Goal: Transaction & Acquisition: Purchase product/service

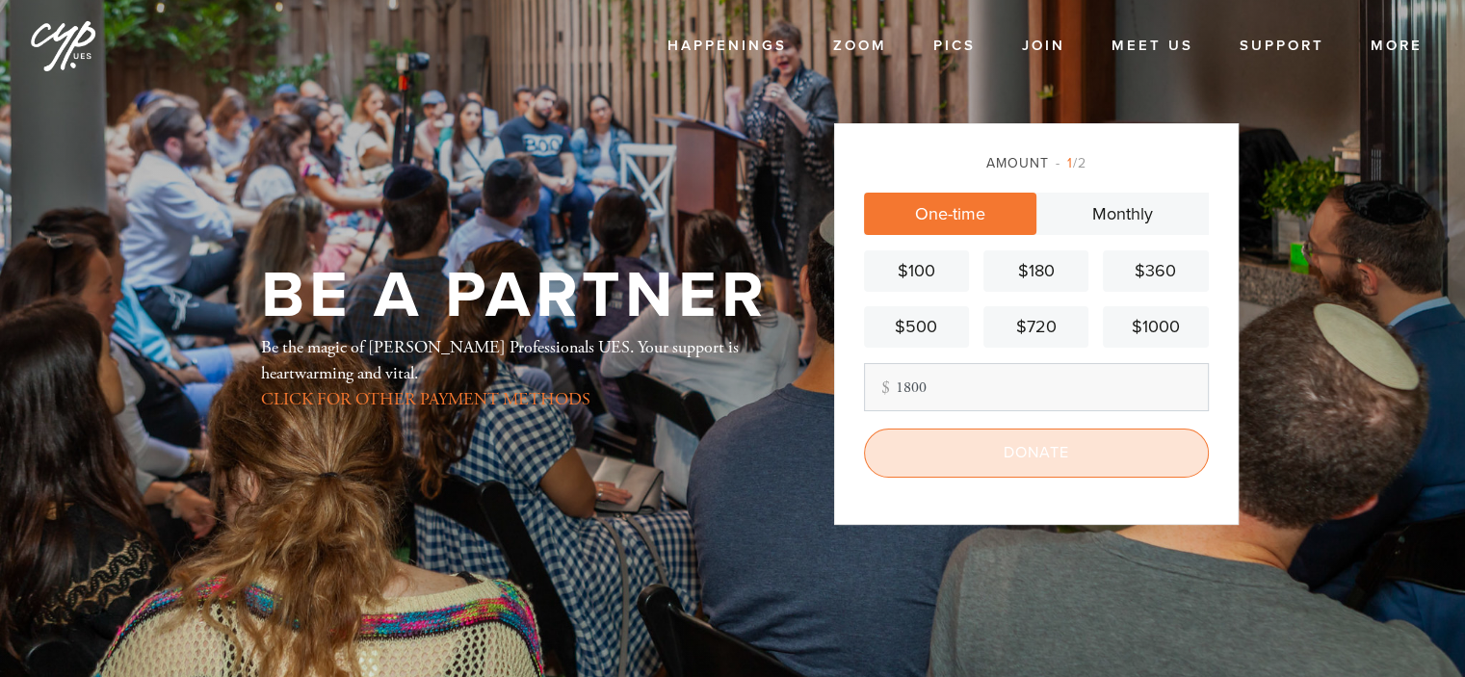
type input "1800"
click at [989, 444] on input "Donate" at bounding box center [1036, 453] width 345 height 48
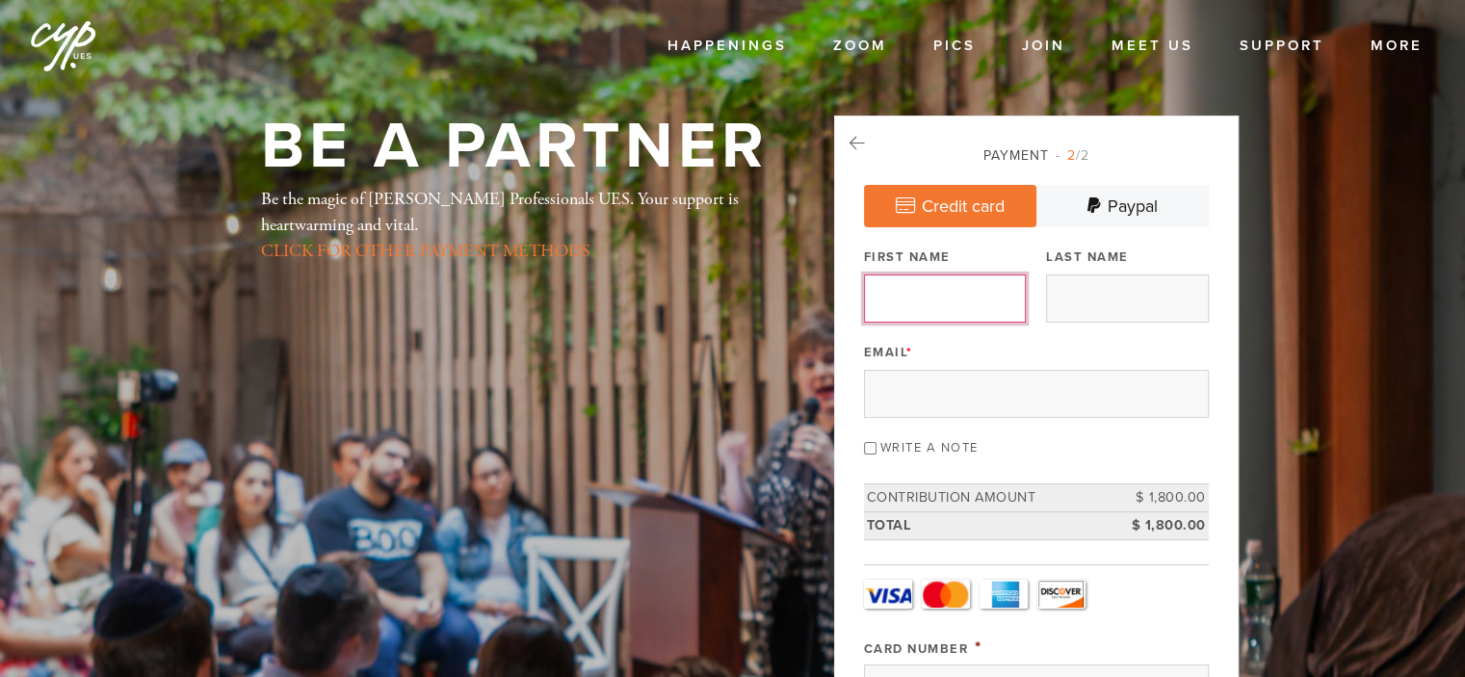
click at [928, 303] on input "First Name" at bounding box center [945, 298] width 162 height 48
type input "Jessie"
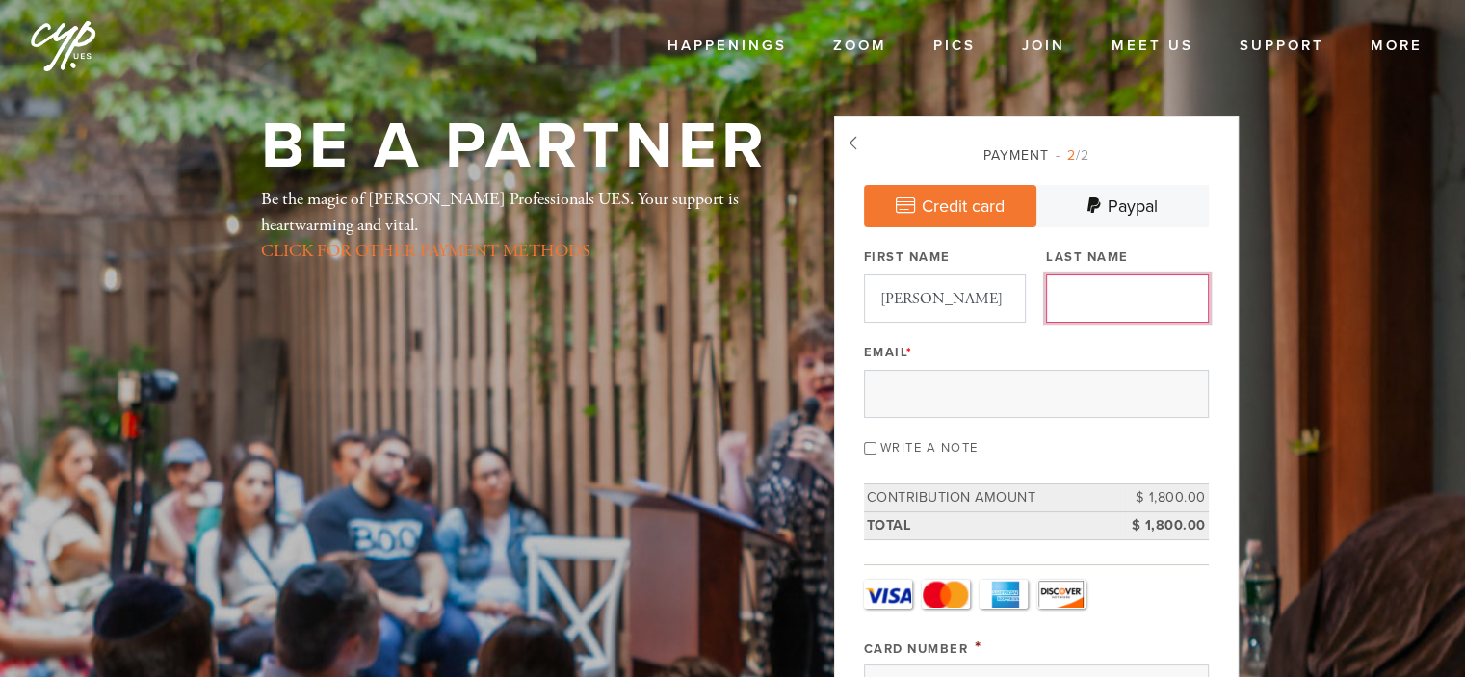
type input "Cytryn"
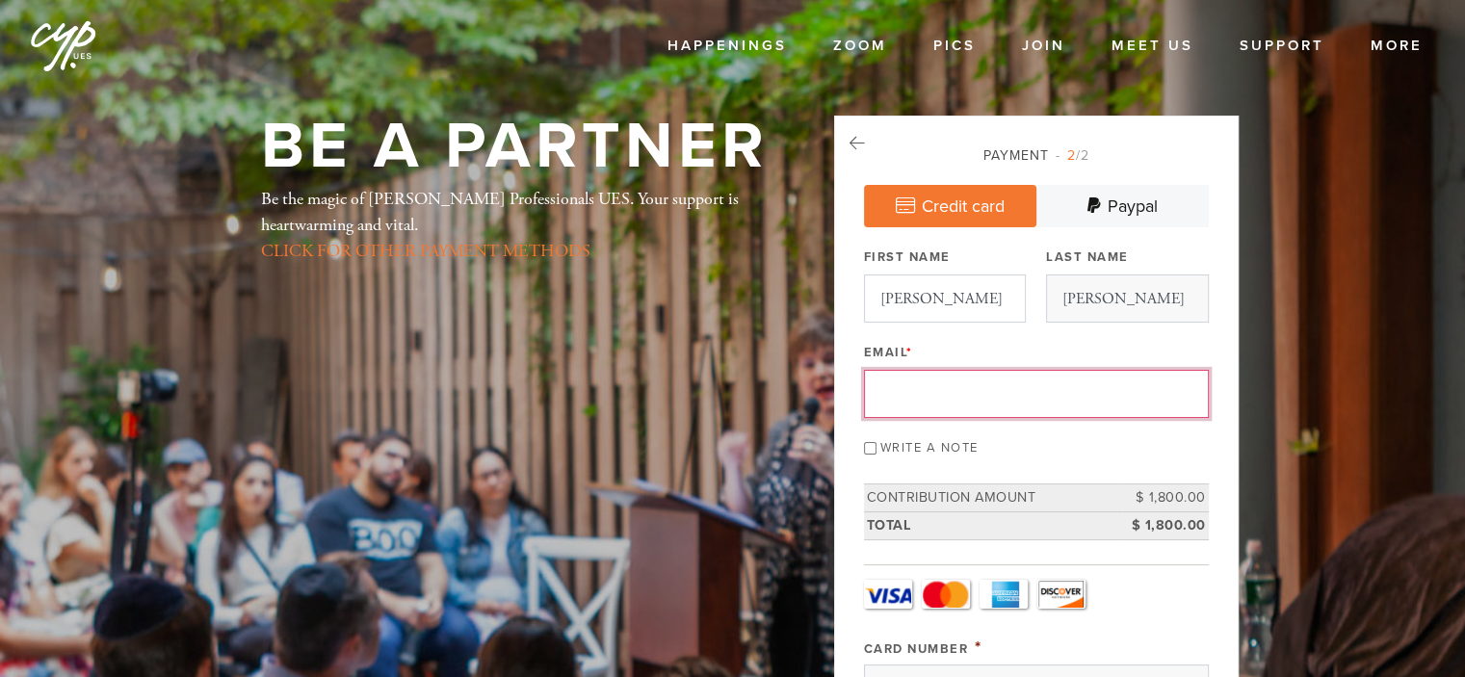
type input "gatorjuice7@yahoo.com"
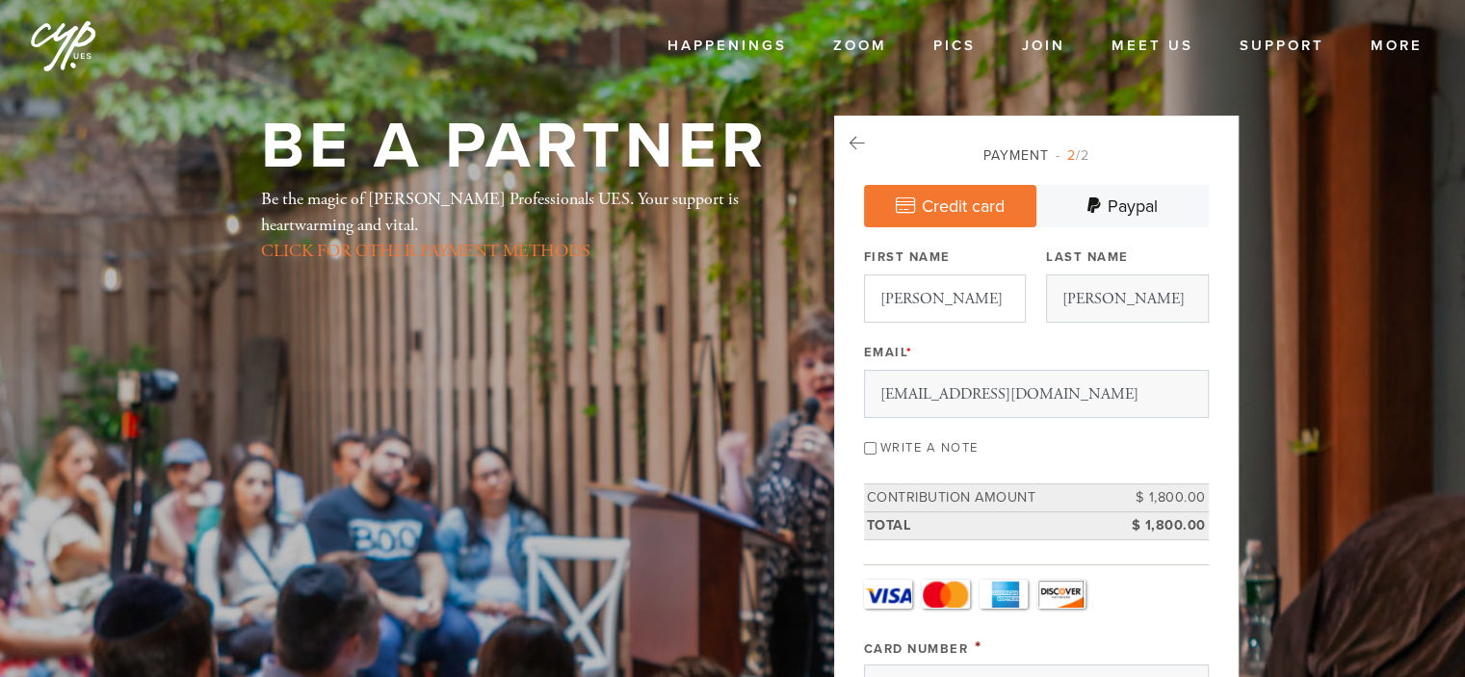
type input "424 West End Avenue apt 3E"
type input "New York"
type input "United States"
type input "NY"
type input "10024"
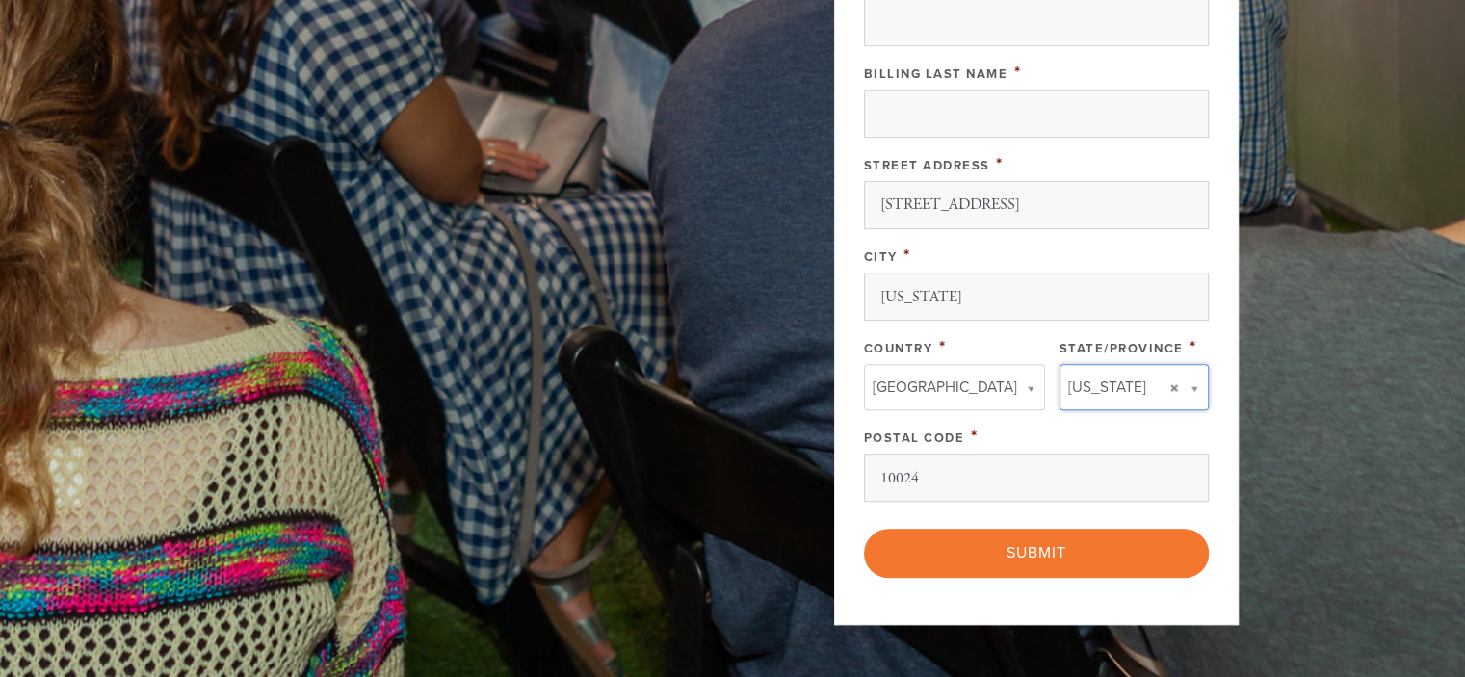
type input "NY"
type input "United States"
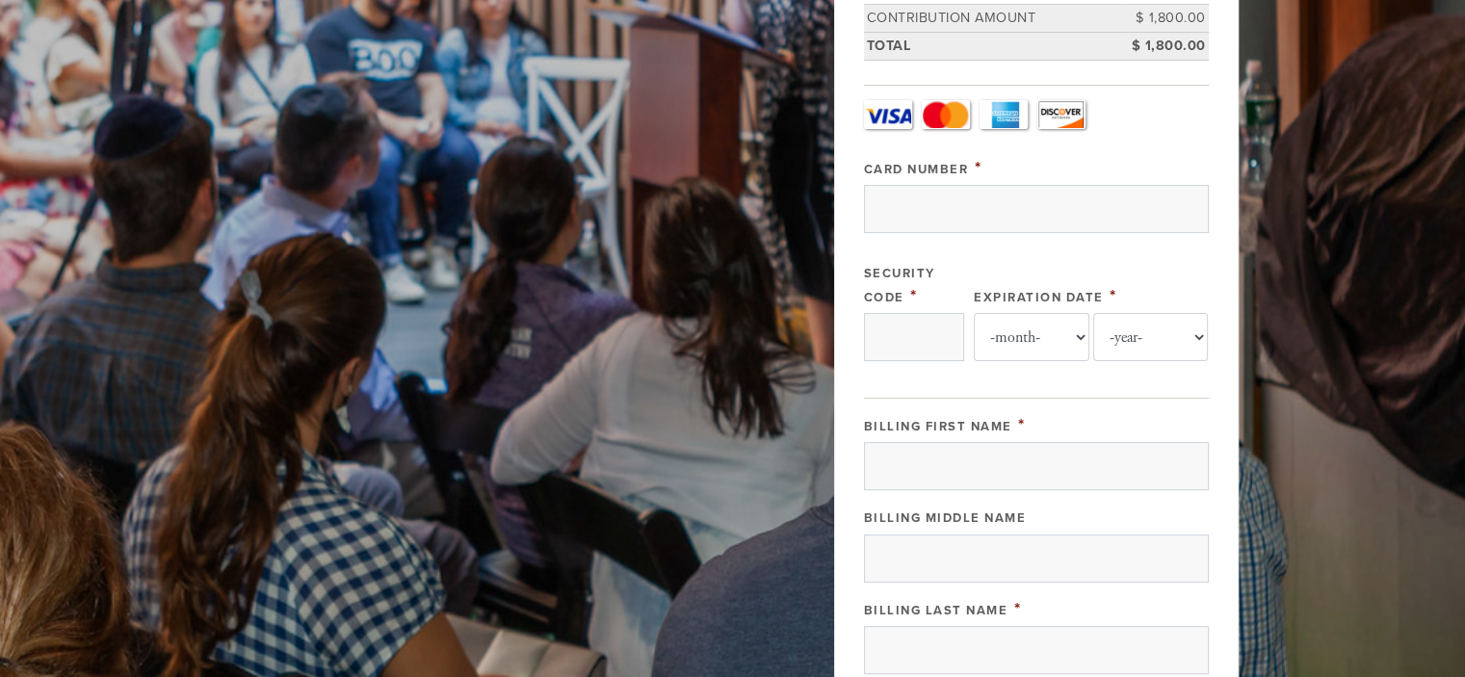
scroll to position [246, 0]
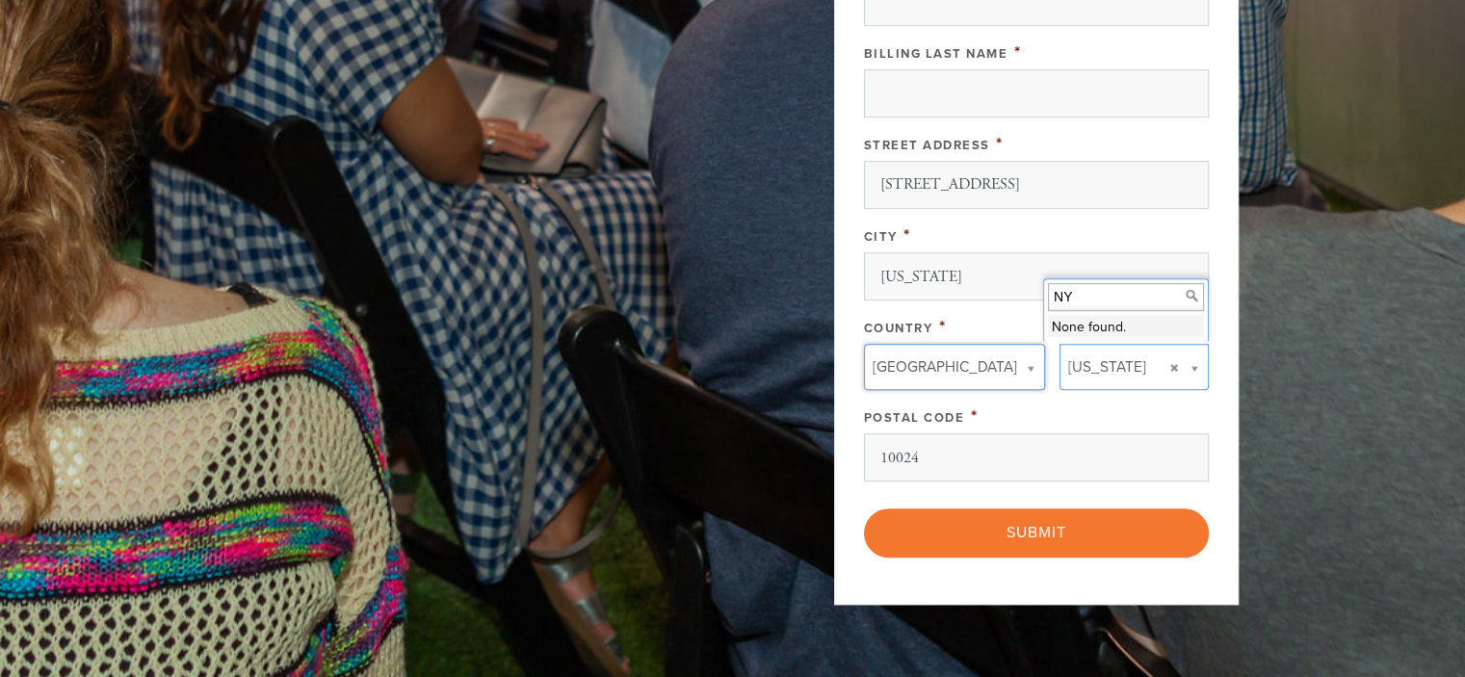
drag, startPoint x: 1036, startPoint y: 150, endPoint x: 670, endPoint y: 89, distance: 371.1
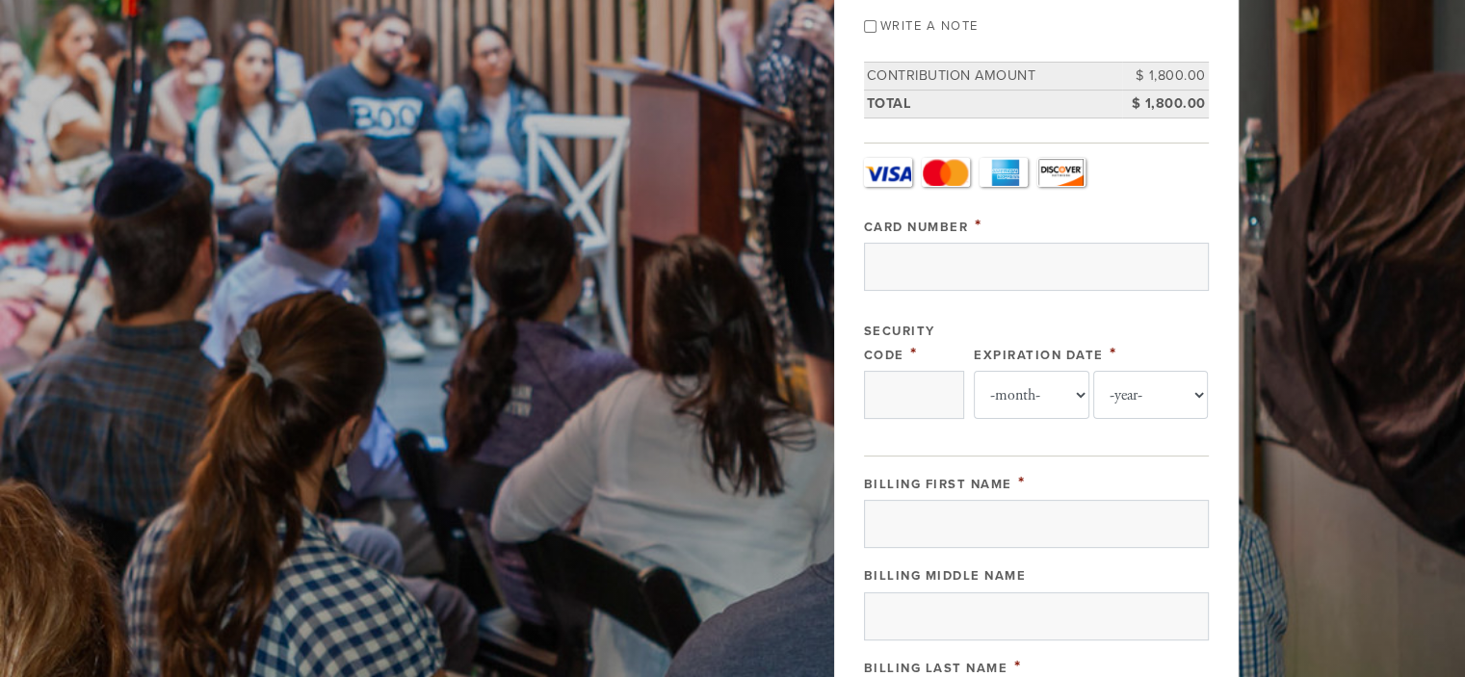
scroll to position [266, 0]
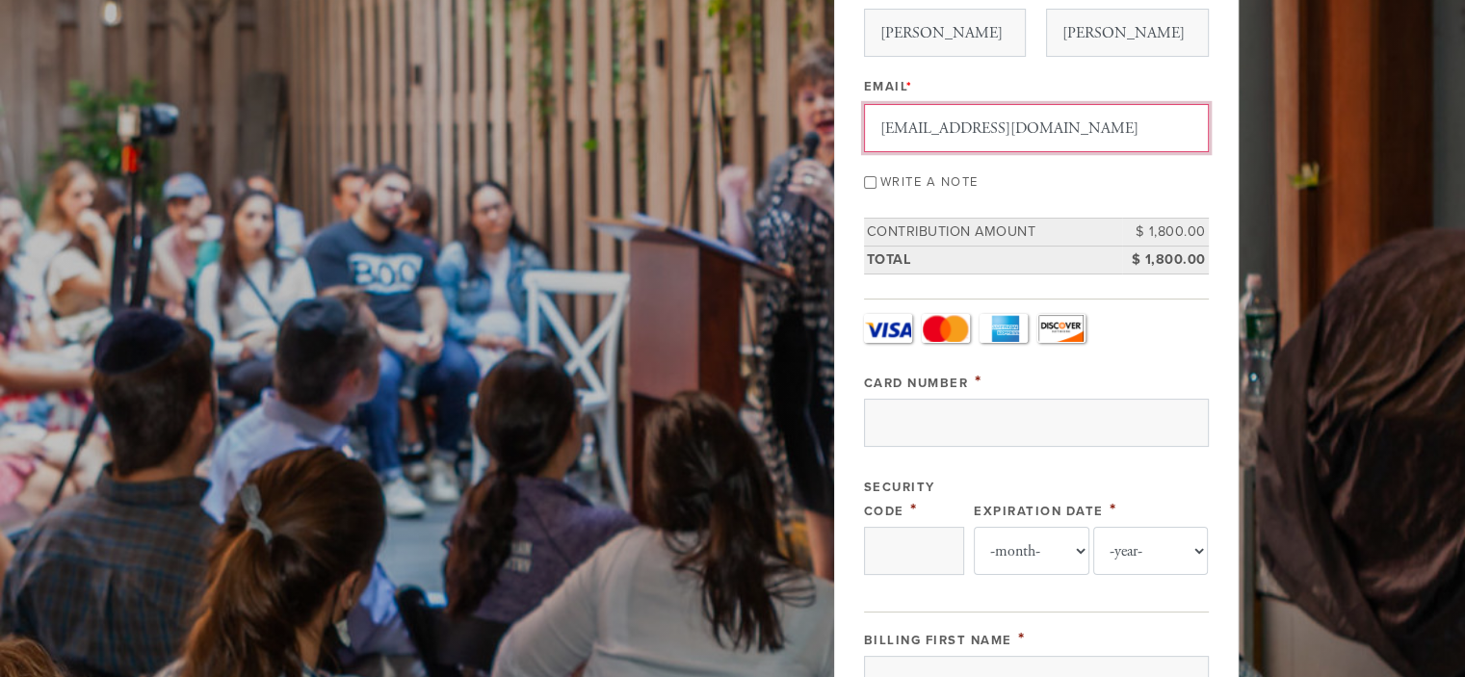
click at [1026, 130] on input "gatorjuice7@yahoo.com" at bounding box center [1036, 128] width 345 height 48
drag, startPoint x: 1032, startPoint y: 126, endPoint x: 842, endPoint y: 108, distance: 191.5
click at [842, 108] on div "Payment 2 /2 Credit card Paypal Payment Processor Pay Later Credit Cards PayPal…" at bounding box center [1036, 612] width 404 height 1525
type input "jcjuice@gmail.com"
type input "United States"
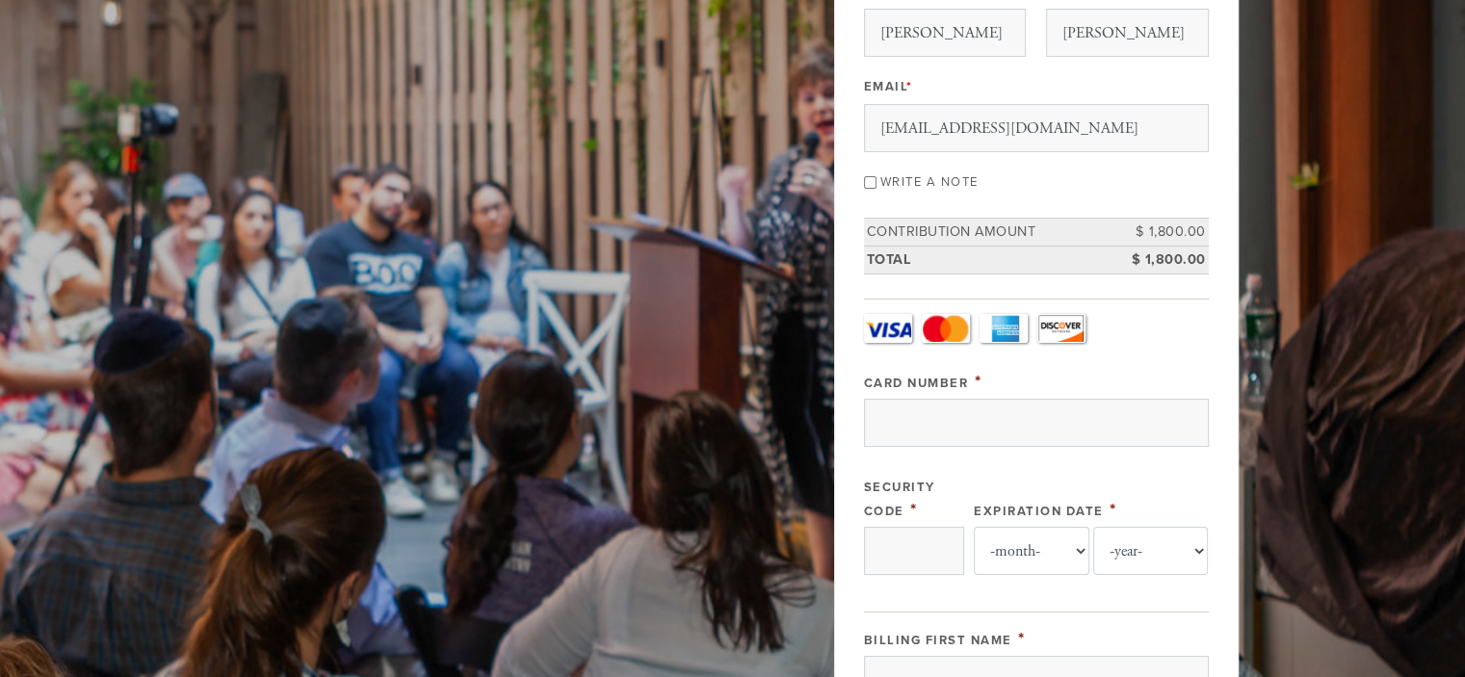
scroll to position [73, 0]
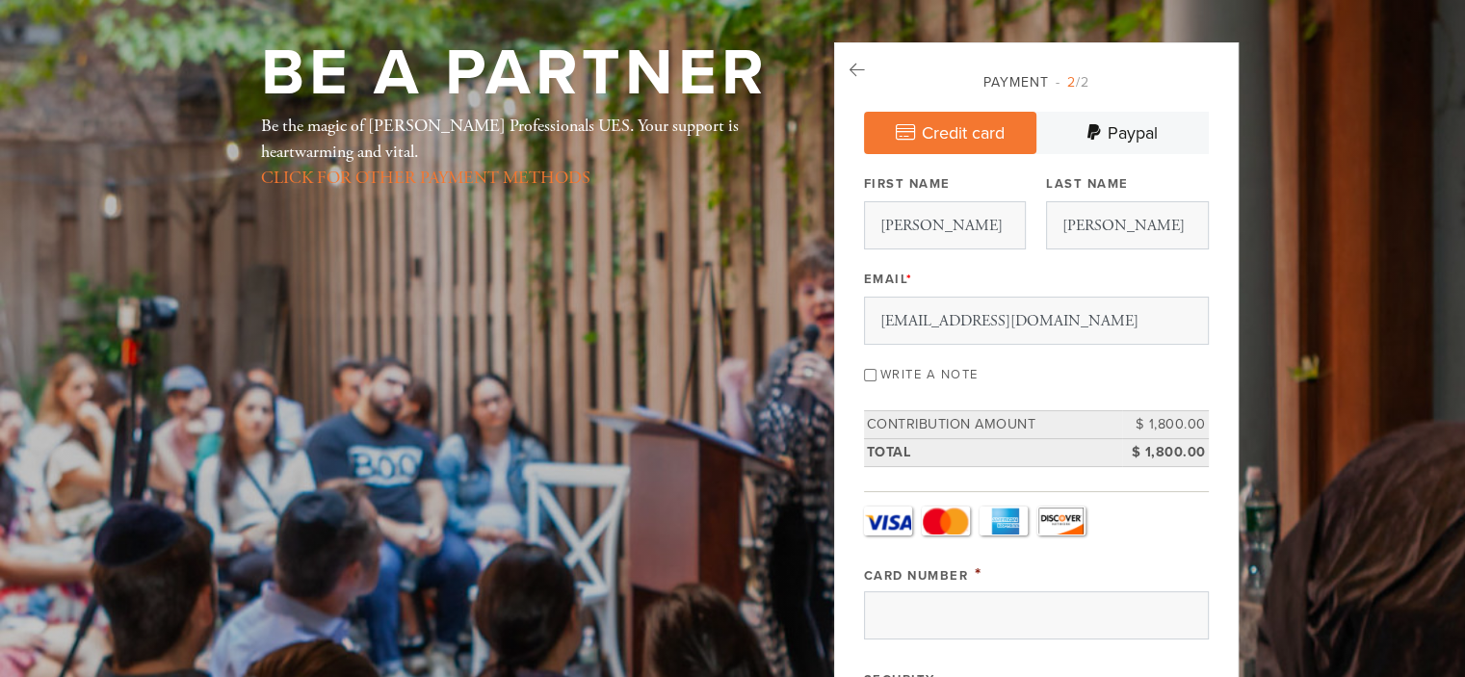
click at [871, 369] on input "Write a note" at bounding box center [870, 375] width 13 height 13
checkbox input "true"
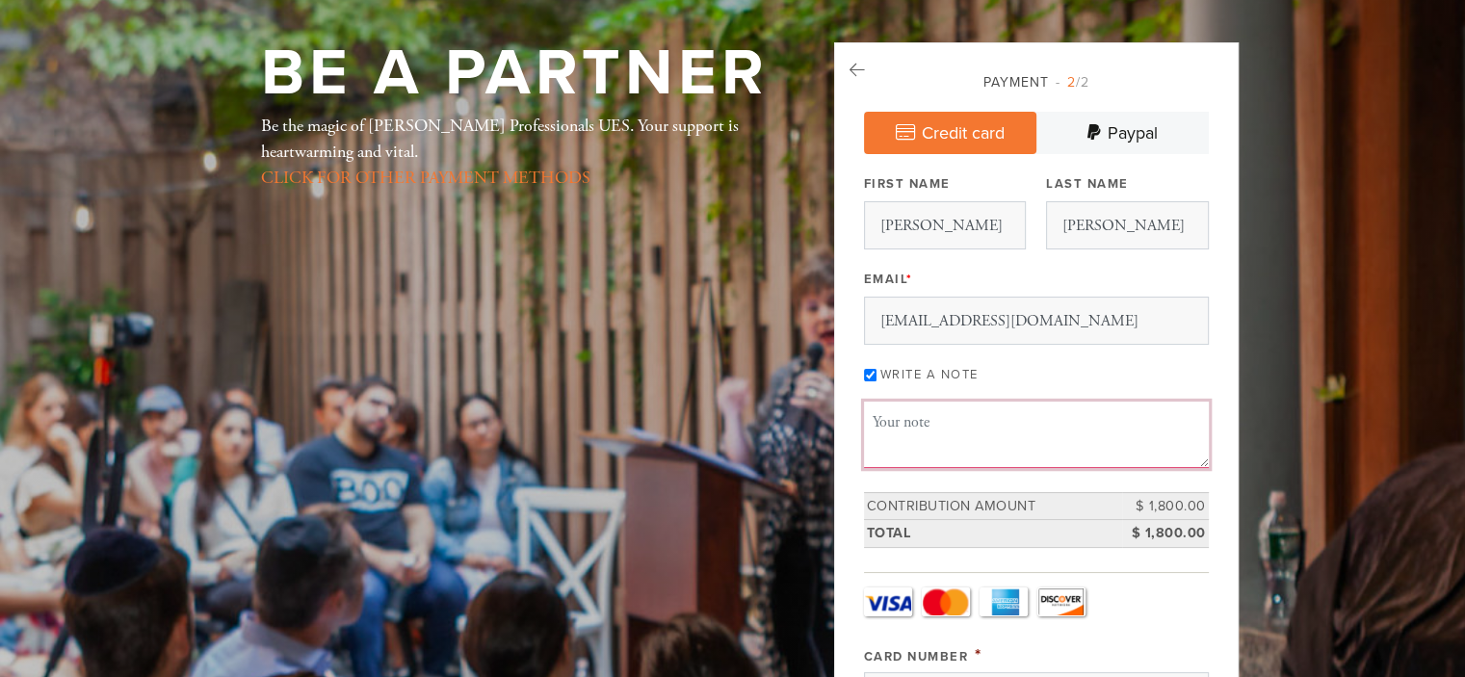
click at [880, 417] on textarea "Message or dedication" at bounding box center [1036, 434] width 345 height 65
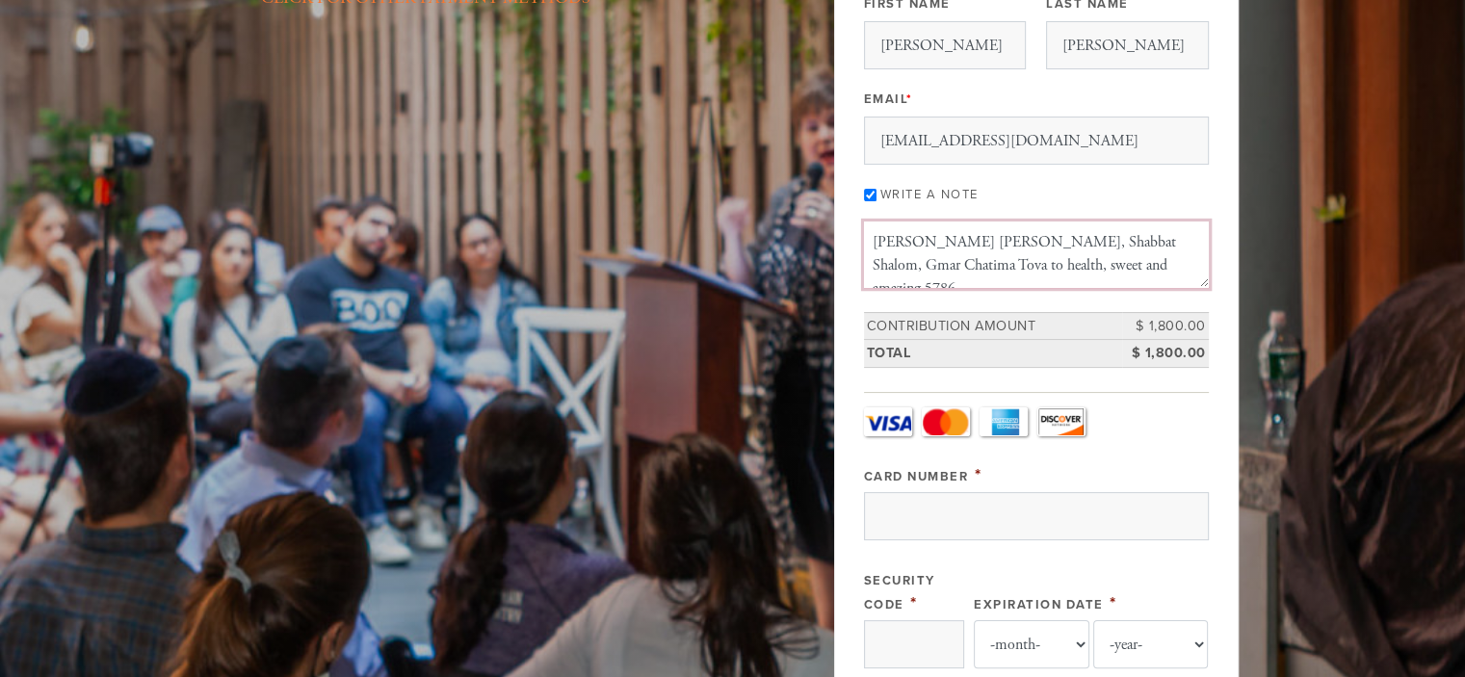
scroll to position [266, 0]
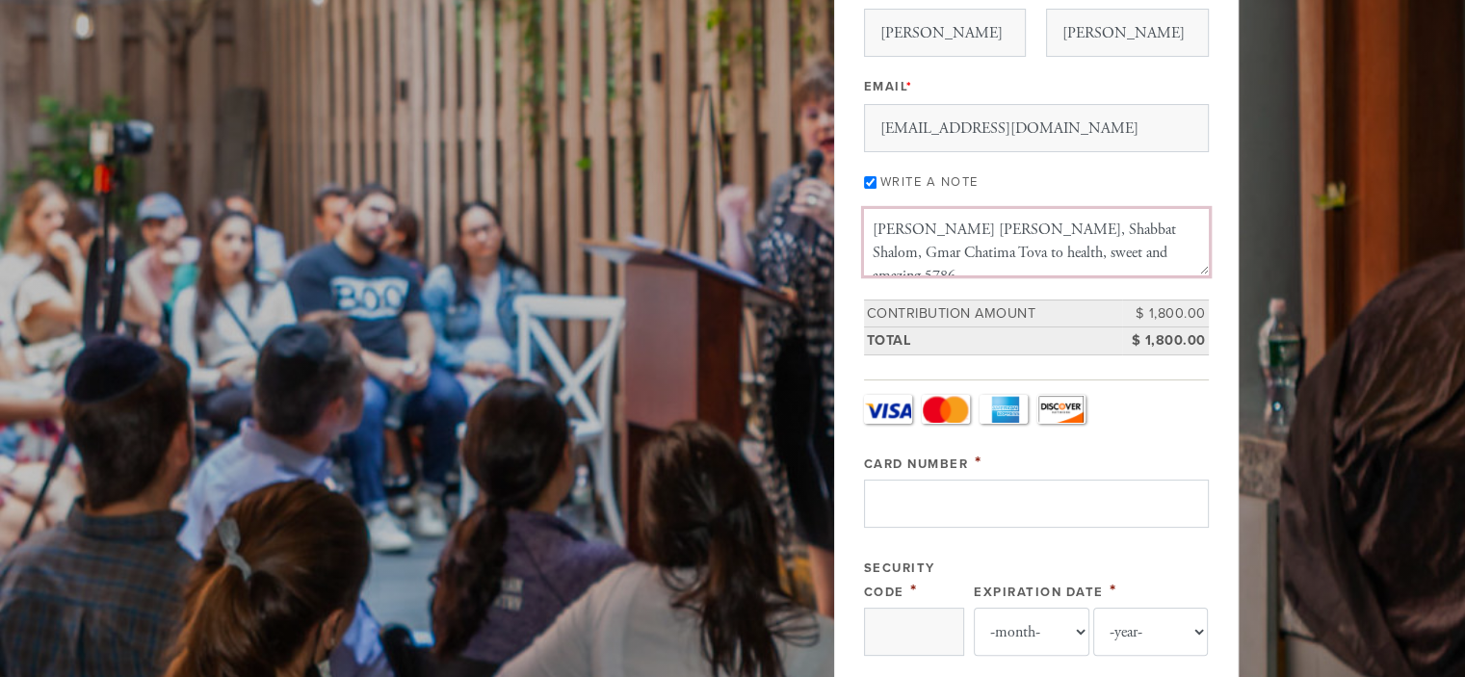
type textarea "Shana Tova, Shabbat Shalom, Gmar Chatima Tova to health, sweet and amazing 5786"
click at [951, 503] on input "Card Number" at bounding box center [1036, 504] width 345 height 48
type input "4388576135512385"
type input "098"
select select "12"
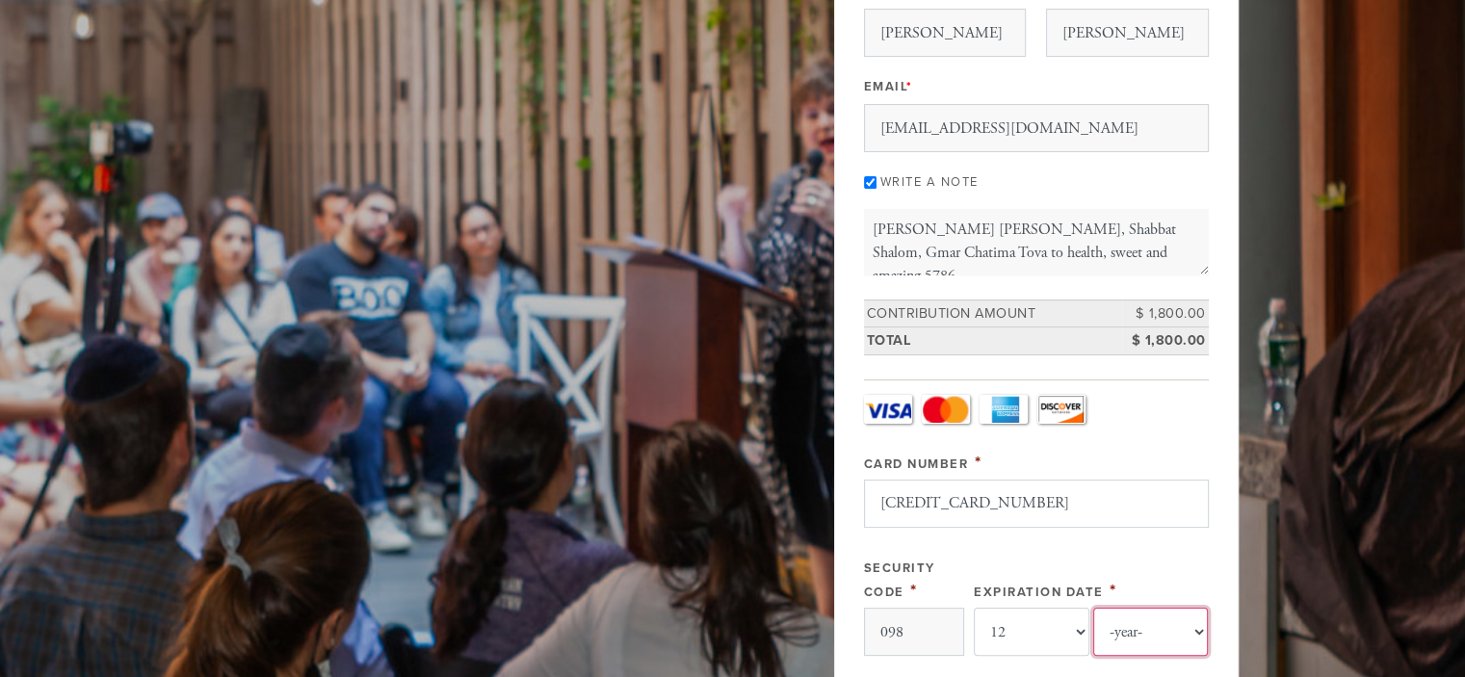
select select "2028"
type input "Jessie"
type input "Cytryn"
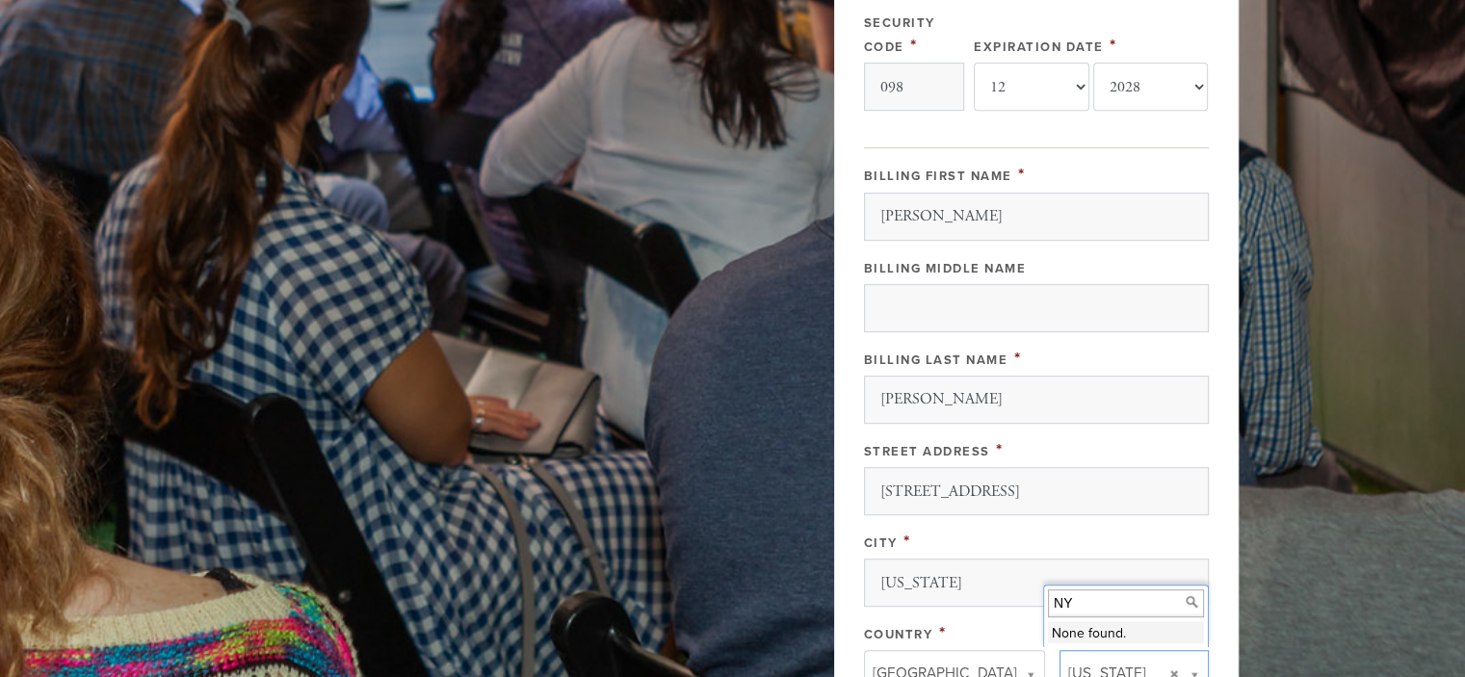
scroll to position [844, 0]
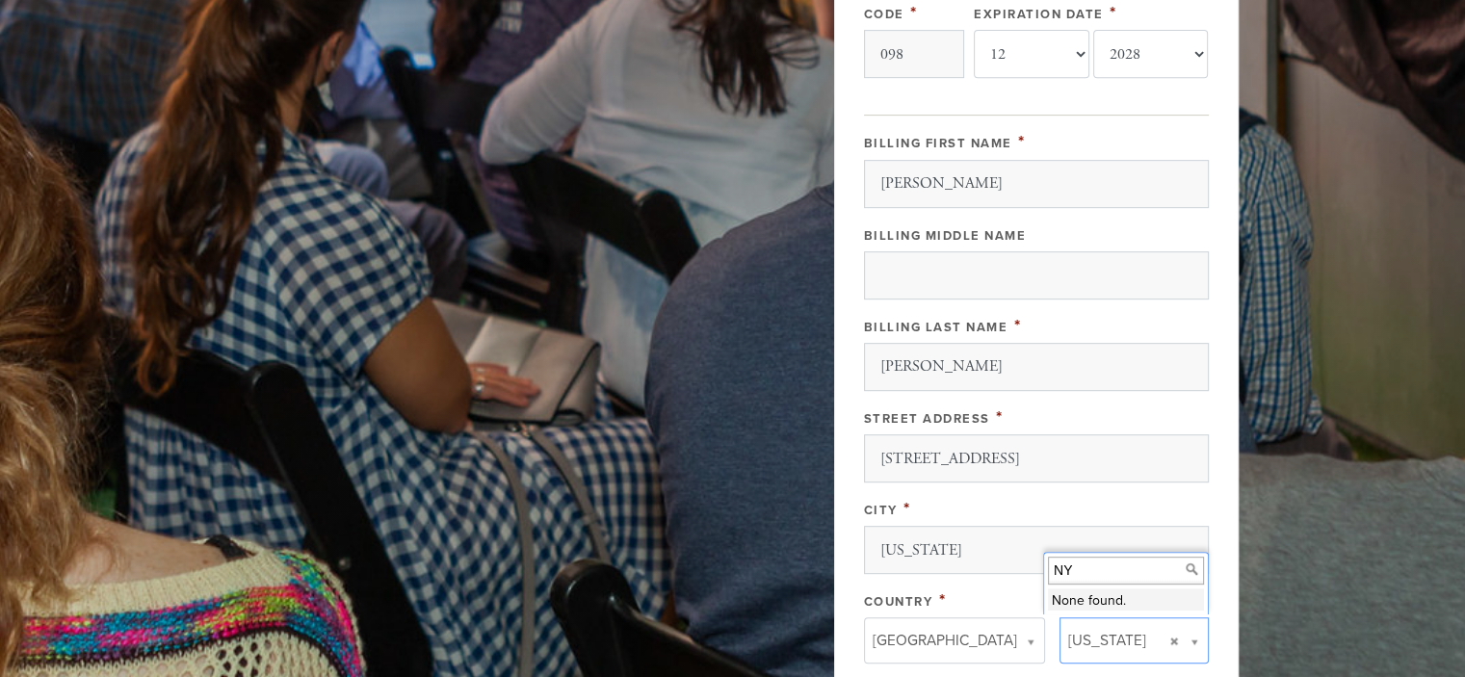
click at [1019, 588] on div "Country *" at bounding box center [954, 600] width 181 height 24
click at [998, 546] on input "New York" at bounding box center [1036, 550] width 345 height 48
drag, startPoint x: 984, startPoint y: 557, endPoint x: 506, endPoint y: 531, distance: 479.3
click at [506, 531] on div "Be a Partner Be the magic of Chabad Young Professionals UES. Your support is he…" at bounding box center [733, 89] width 1040 height 1635
type input "New york"
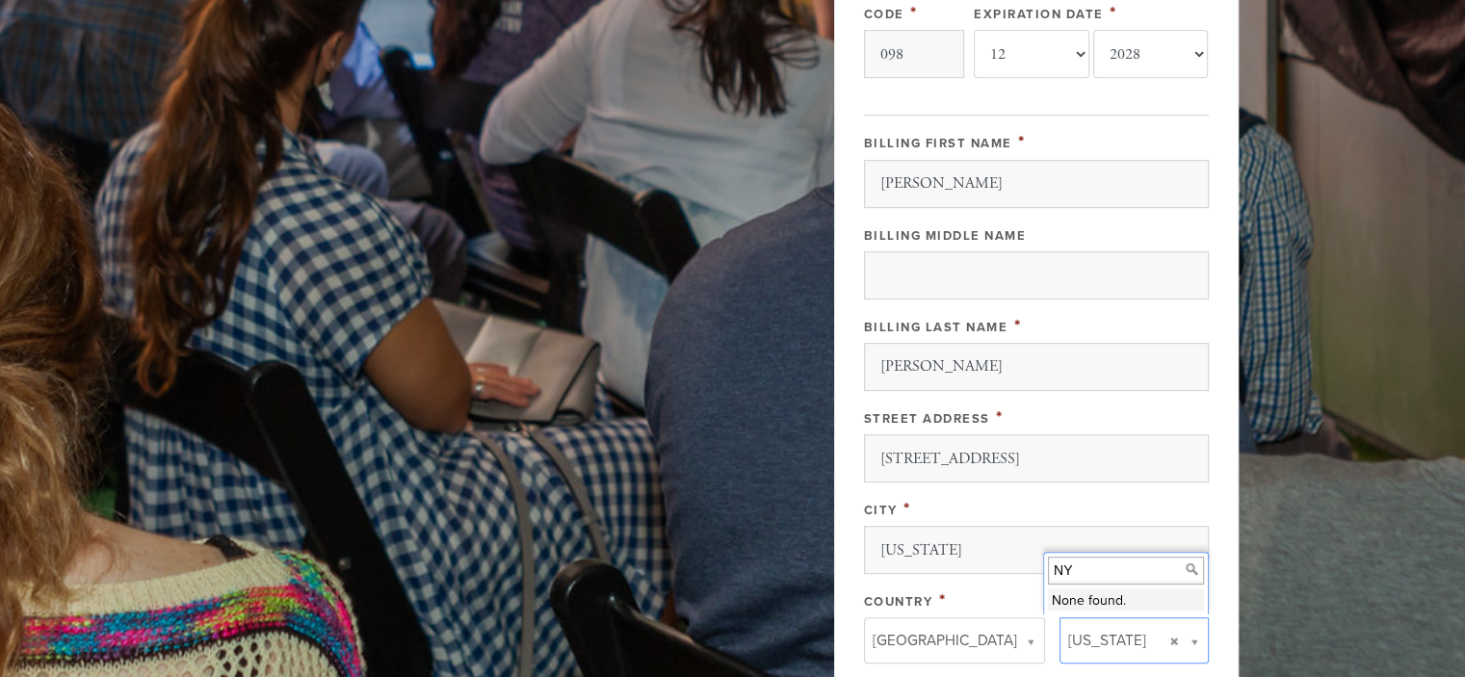
click at [939, 507] on div "City *" at bounding box center [1036, 509] width 345 height 24
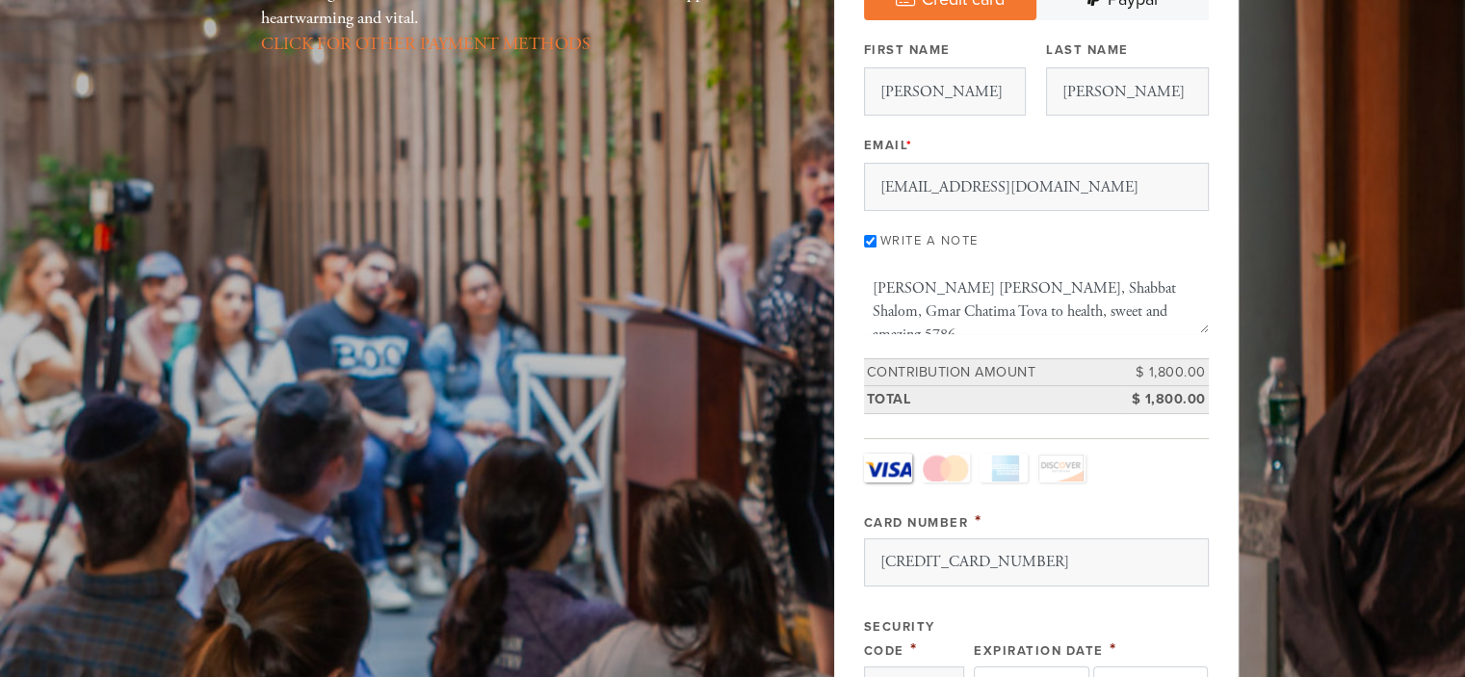
scroll to position [233, 0]
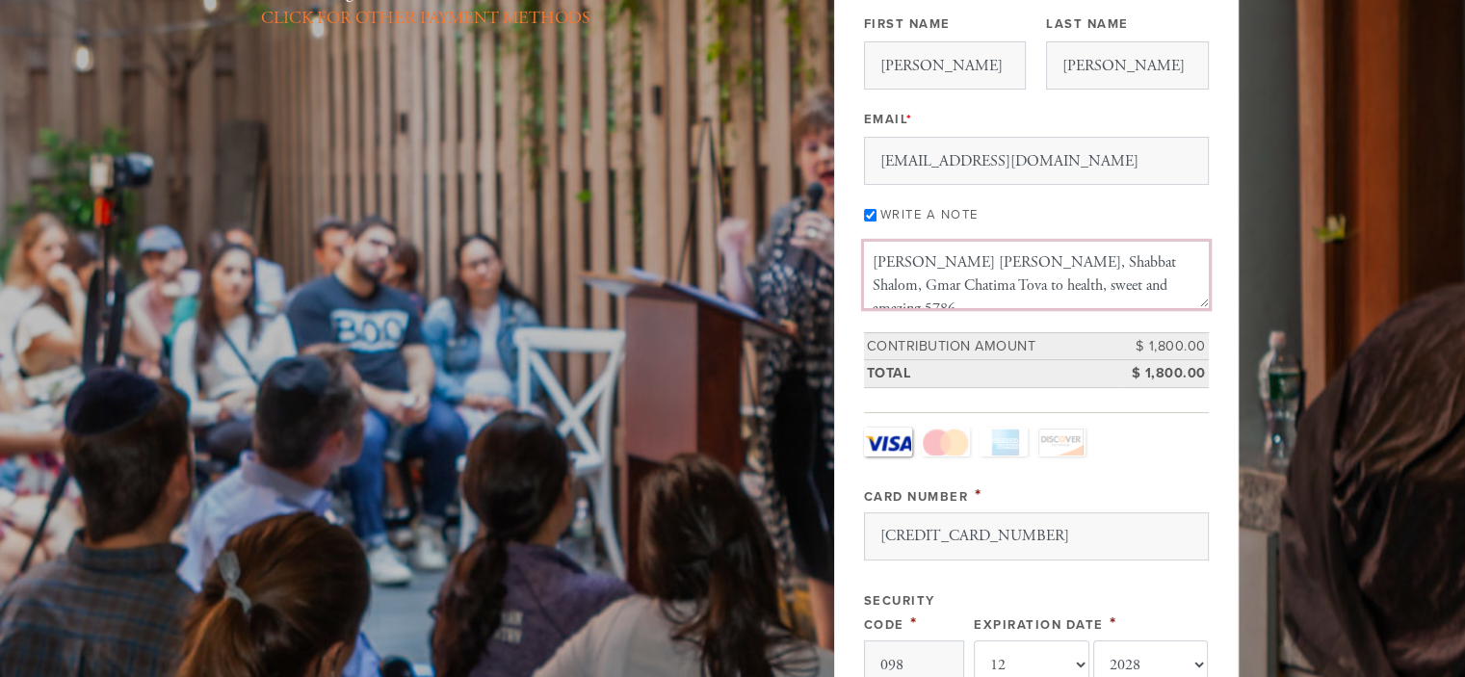
click at [874, 283] on textarea "Shana Tova, Shabbat Shalom, Gmar Chatima Tova to health, sweet and amazing 5786" at bounding box center [1036, 274] width 345 height 65
click at [918, 282] on textarea "Shana Tova, Shabbat Shalom, Gmar Chatima Tova to a health, sweet and amazing 57…" at bounding box center [1036, 274] width 345 height 65
drag, startPoint x: 1080, startPoint y: 292, endPoint x: 806, endPoint y: 246, distance: 278.3
click at [944, 274] on textarea "Shana Tova, Shabbat Shalom, Gmar Chatima Tova to a healthy, sweet and amazing 5…" at bounding box center [1036, 274] width 345 height 65
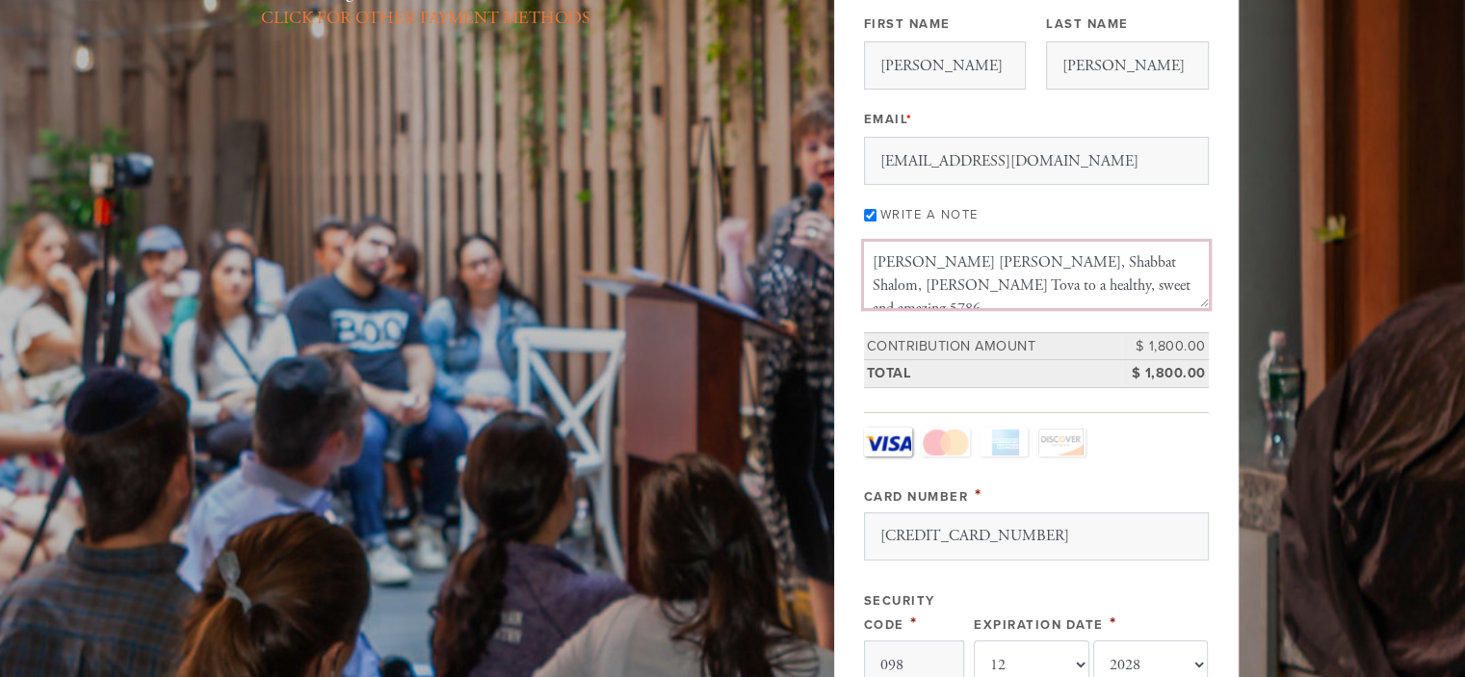
click at [1177, 256] on textarea "Shana Tova, Shabbat Shalom, Gmar Chatima Tova to a healthy, sweet and amazing 5…" at bounding box center [1036, 274] width 345 height 65
paste textarea ""Ganza mishpucha""
click at [1121, 268] on textarea "Shana Tova, Shabbat Shalom, Gmar Chatima Tova to a healthy, sweet and amazing 5…" at bounding box center [1036, 274] width 345 height 65
click at [962, 290] on textarea "Shana Tova, Shabbat Shalom, Gmar Chatima Tova to a healthy, sweet and amazing 5…" at bounding box center [1036, 274] width 345 height 65
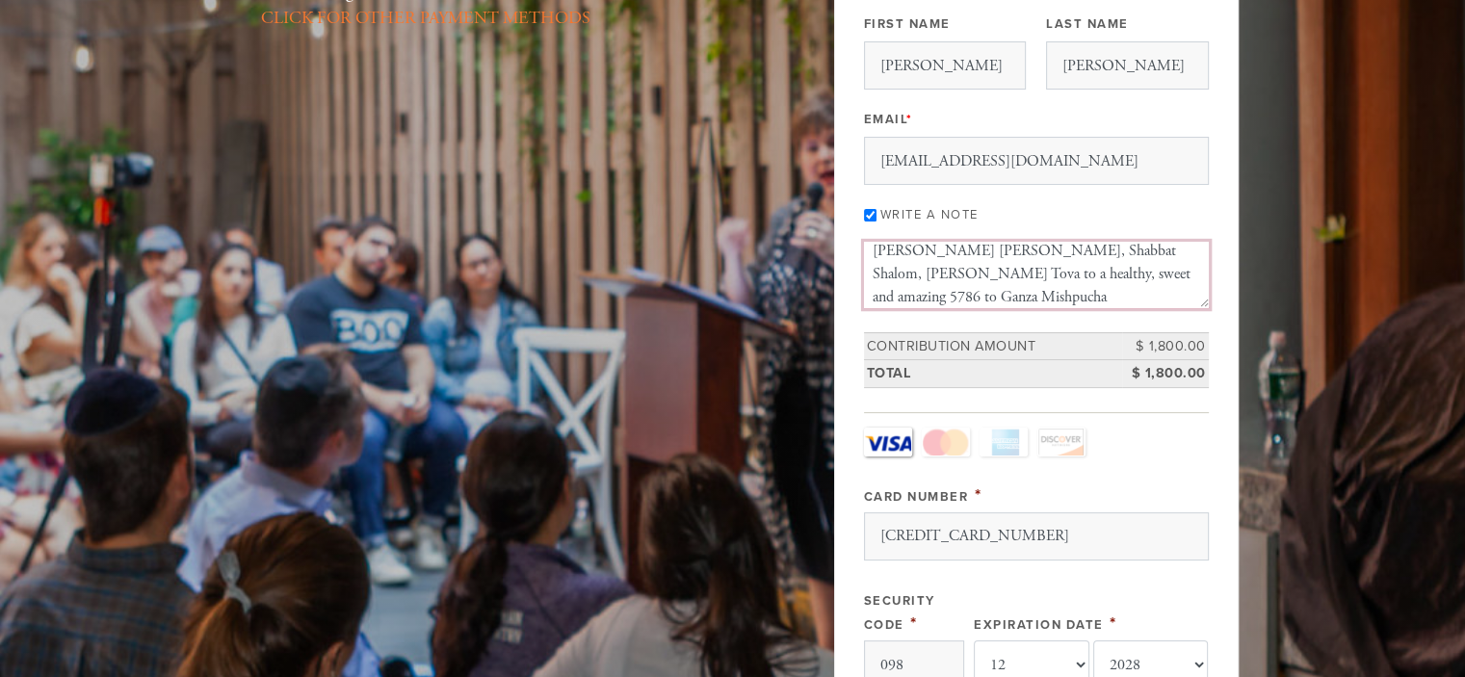
click at [1114, 269] on textarea "Shana Tova, Shabbat Shalom, Gmar Chatima Tova to a healthy, sweet and amazing 5…" at bounding box center [1036, 274] width 345 height 65
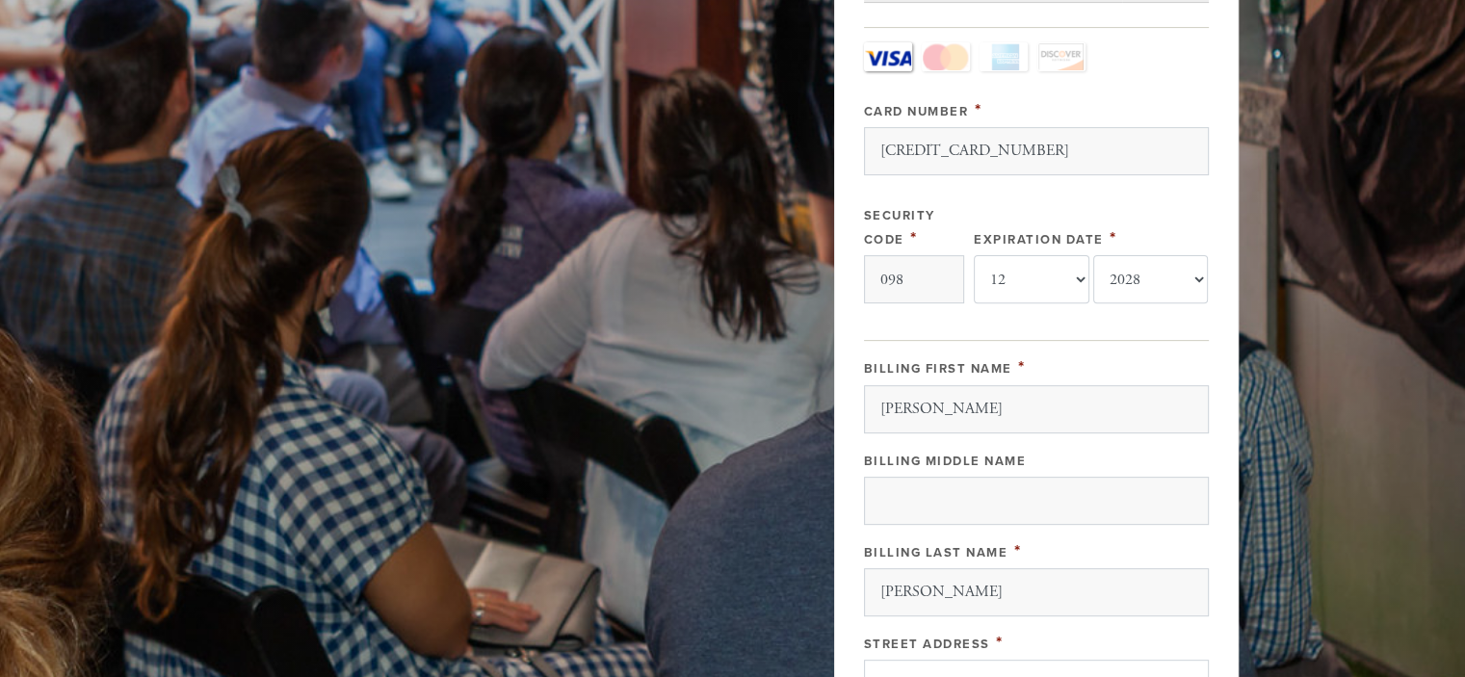
scroll to position [1003, 0]
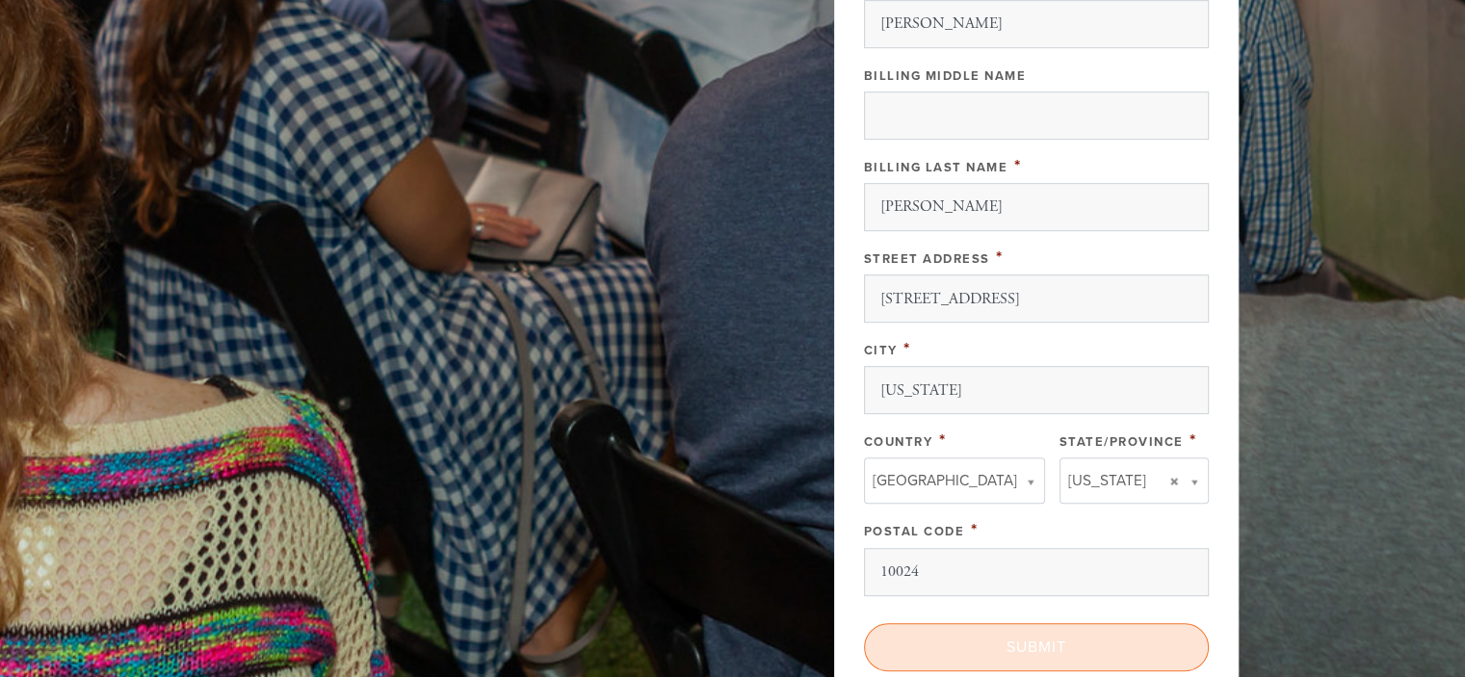
type textarea "Shana Tova, Shabbat Shalom, Gmar Chatima Tova to a healthy, sweet and amazing 5…"
click at [1009, 639] on input "Submit" at bounding box center [1036, 647] width 345 height 48
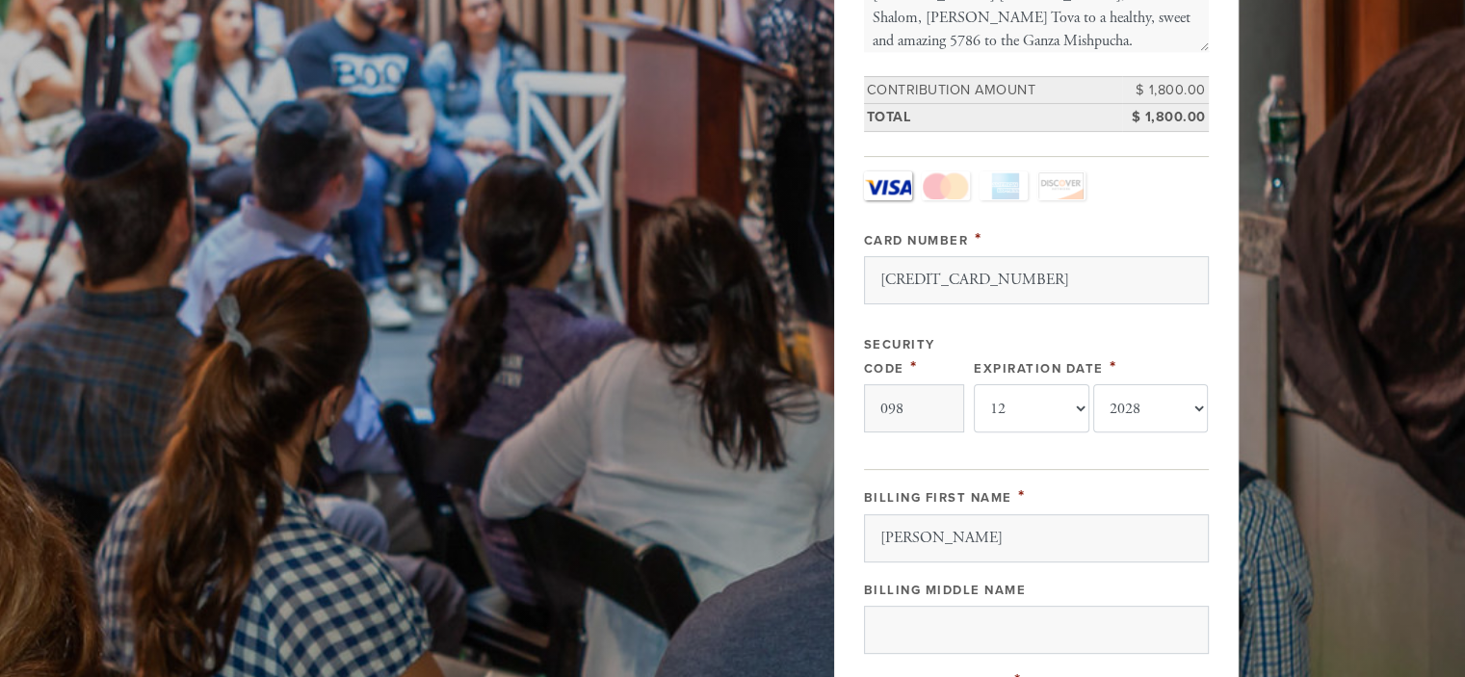
scroll to position [426, 0]
